Goal: Task Accomplishment & Management: Manage account settings

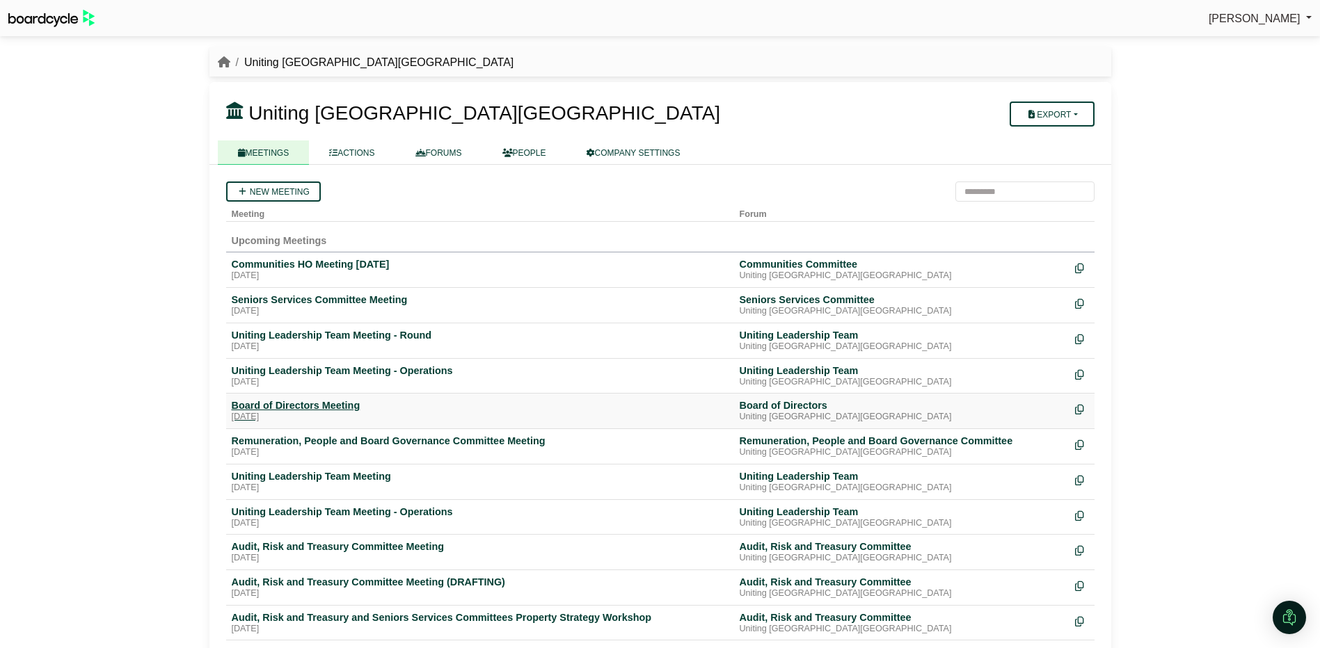
click at [330, 407] on div "Board of Directors Meeting" at bounding box center [480, 405] width 497 height 13
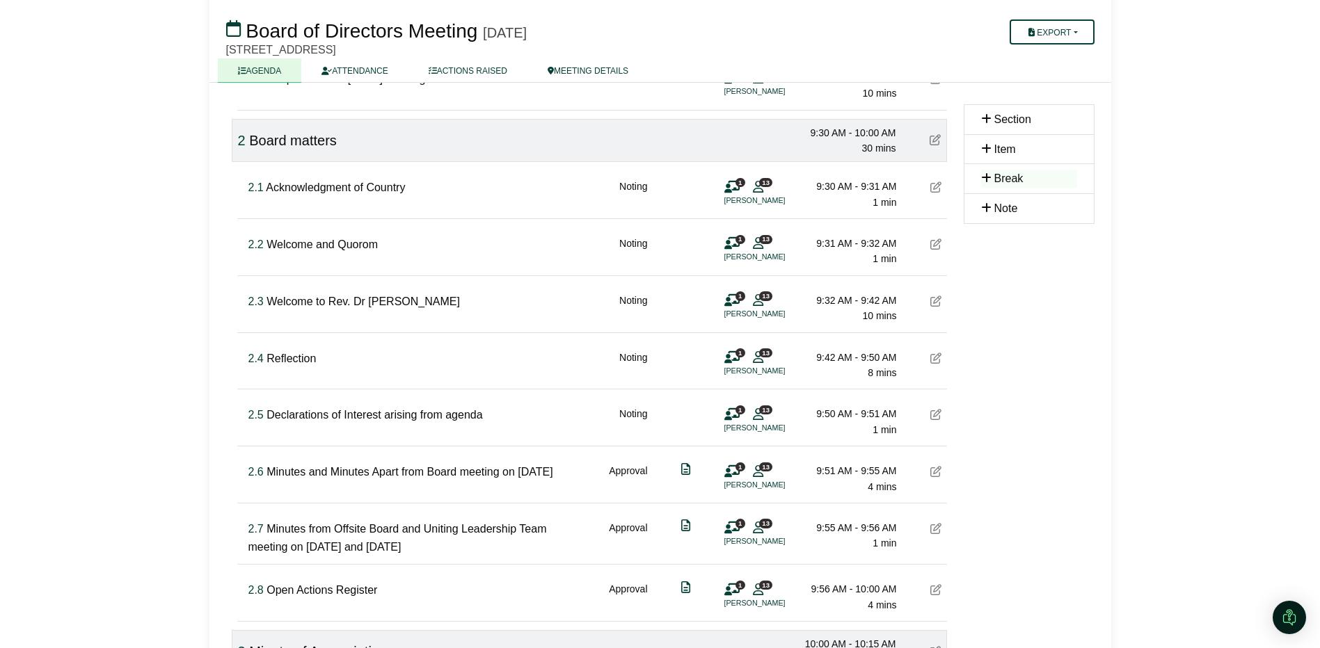
scroll to position [278, 0]
